Goal: Task Accomplishment & Management: Use online tool/utility

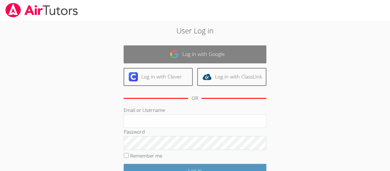
click at [159, 54] on link "Log in with Google" at bounding box center [194, 54] width 143 height 18
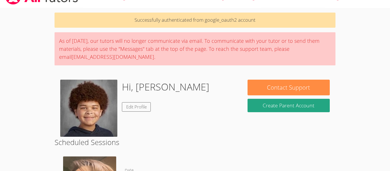
scroll to position [18, 0]
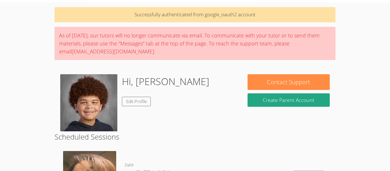
click at [181, 88] on div "Hi, Roland Edit Profile" at bounding box center [148, 102] width 176 height 57
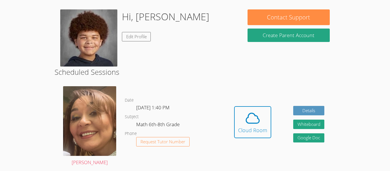
scroll to position [81, 0]
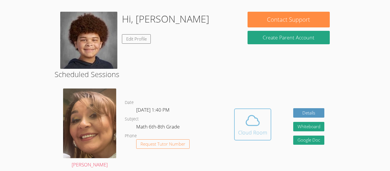
click at [252, 119] on icon at bounding box center [252, 120] width 16 height 16
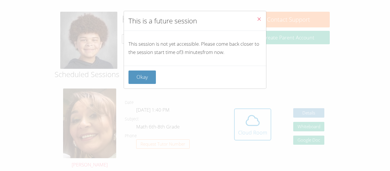
click at [255, 19] on button "Close" at bounding box center [259, 19] width 14 height 17
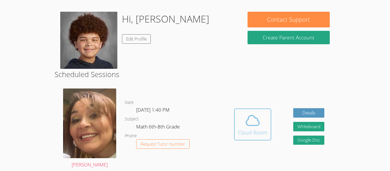
click at [246, 115] on icon at bounding box center [252, 120] width 16 height 16
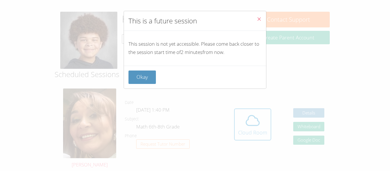
click at [262, 19] on button "Close" at bounding box center [259, 19] width 14 height 17
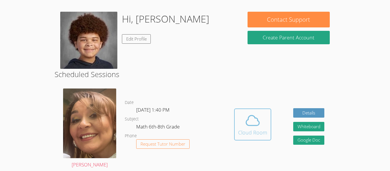
click at [248, 123] on icon at bounding box center [252, 120] width 16 height 16
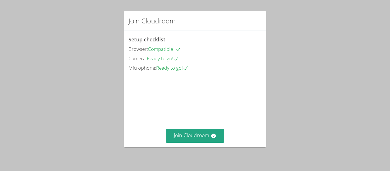
scroll to position [39, 0]
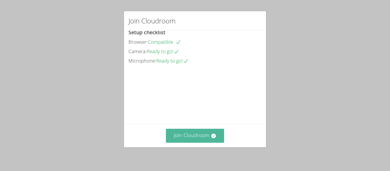
click at [192, 133] on button "Join Cloudroom" at bounding box center [195, 136] width 58 height 14
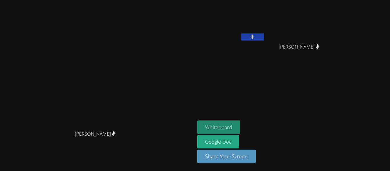
click at [240, 120] on button "Whiteboard" at bounding box center [218, 126] width 43 height 13
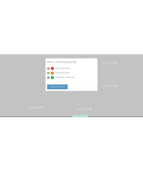
scroll to position [0, 0]
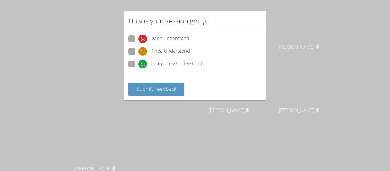
click at [152, 61] on span "Completely Understand" at bounding box center [176, 64] width 52 height 9
click at [143, 61] on input "Completely Understand" at bounding box center [140, 62] width 5 height 5
radio input "true"
click at [146, 98] on div "Submit Feedback" at bounding box center [195, 89] width 142 height 23
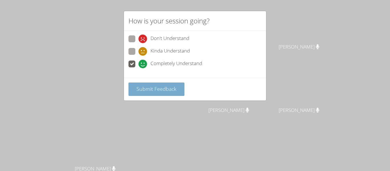
click at [146, 95] on button "Submit Feedback" at bounding box center [156, 88] width 56 height 13
